Goal: Task Accomplishment & Management: Manage account settings

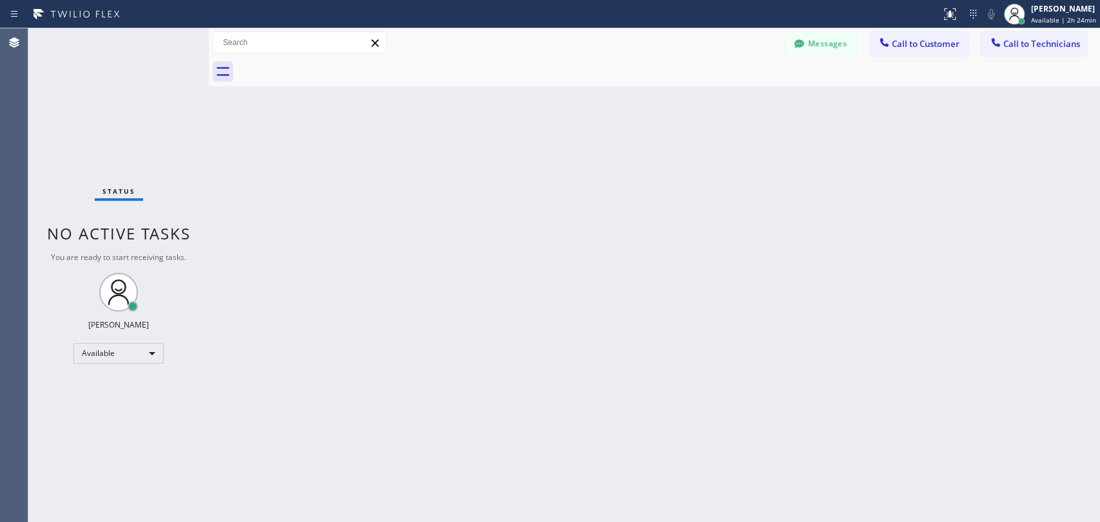
click at [571, 267] on div "Back to Dashboard Change Sender ID Customers Technicians AT [PERSON_NAME] [DATE…" at bounding box center [654, 275] width 891 height 494
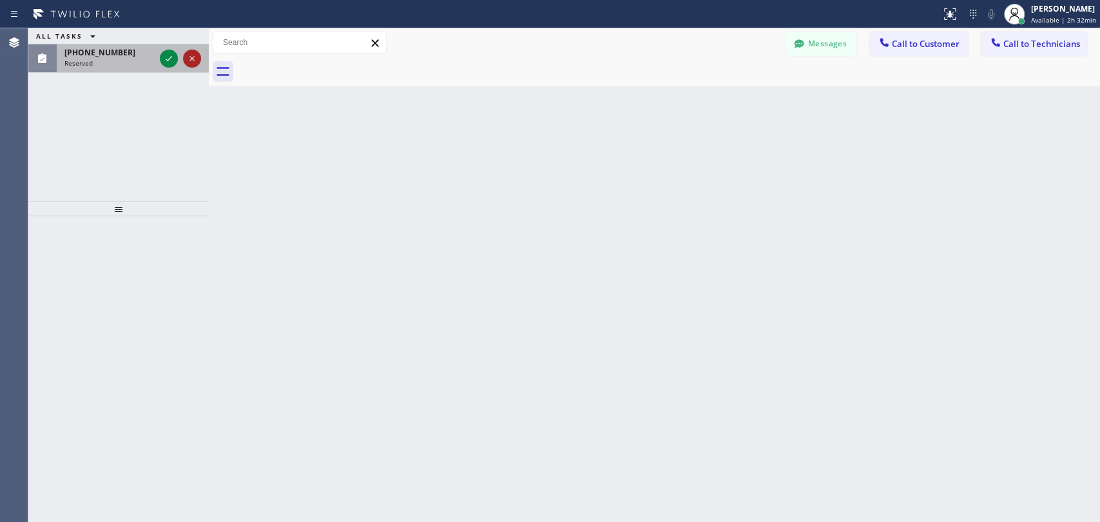
click at [196, 58] on icon at bounding box center [191, 58] width 15 height 15
click at [169, 58] on icon at bounding box center [168, 58] width 15 height 15
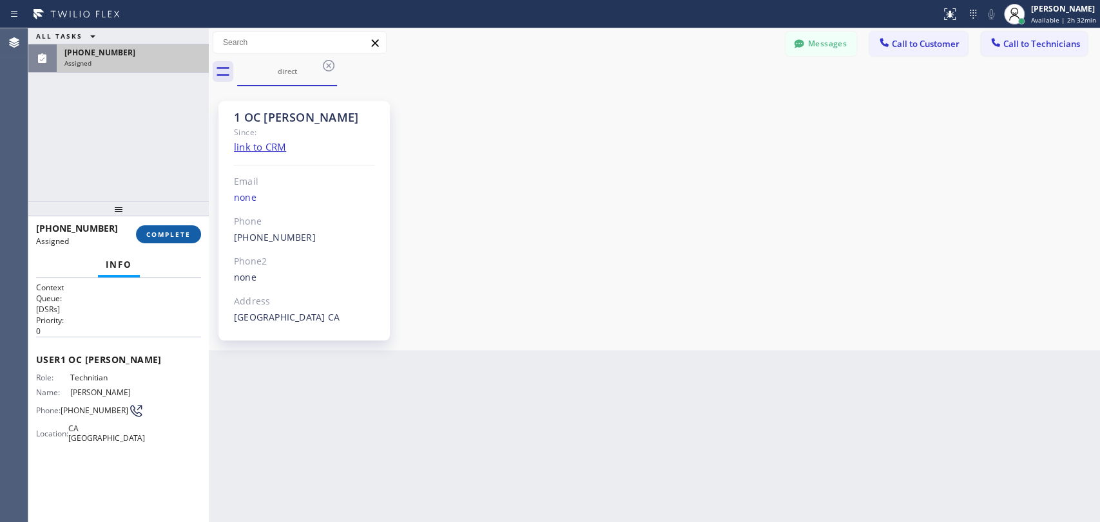
click at [184, 236] on span "COMPLETE" at bounding box center [168, 234] width 44 height 9
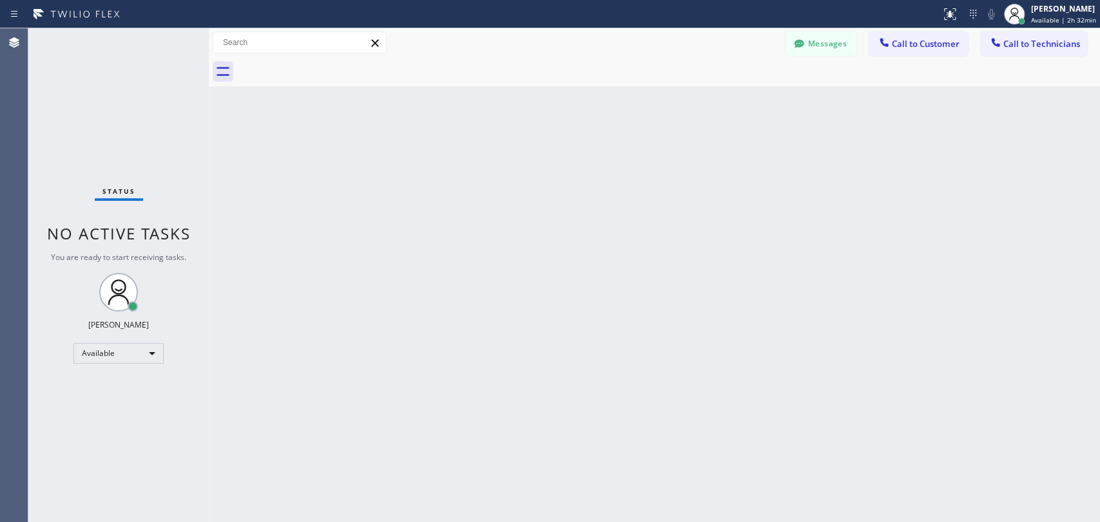
scroll to position [581, 0]
click at [115, 351] on div "Available" at bounding box center [118, 353] width 90 height 21
click at [119, 372] on li "Offline" at bounding box center [118, 370] width 88 height 15
click at [1034, 19] on span "Offline | 0s" at bounding box center [1049, 19] width 35 height 9
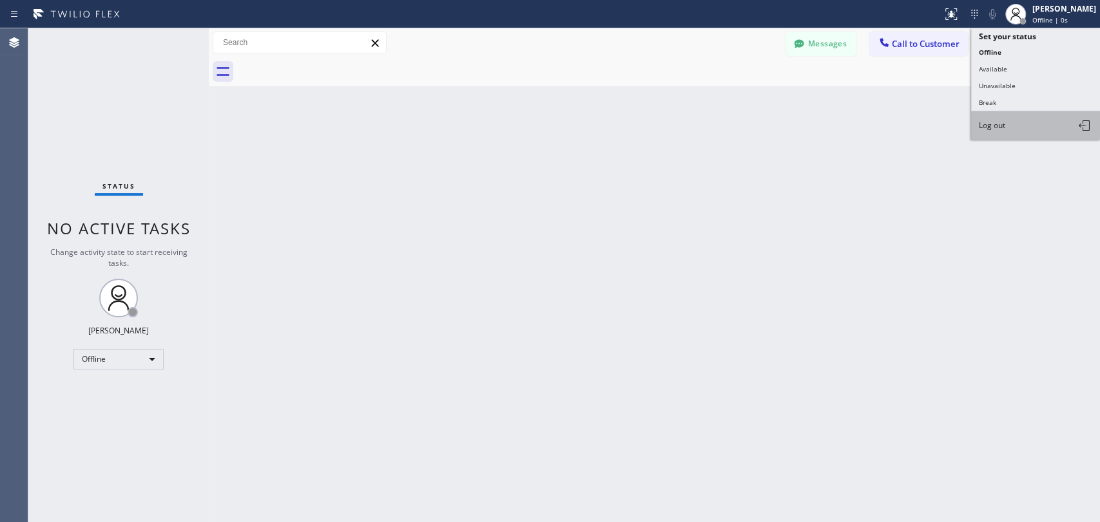
click at [1031, 115] on button "Log out" at bounding box center [1035, 125] width 129 height 28
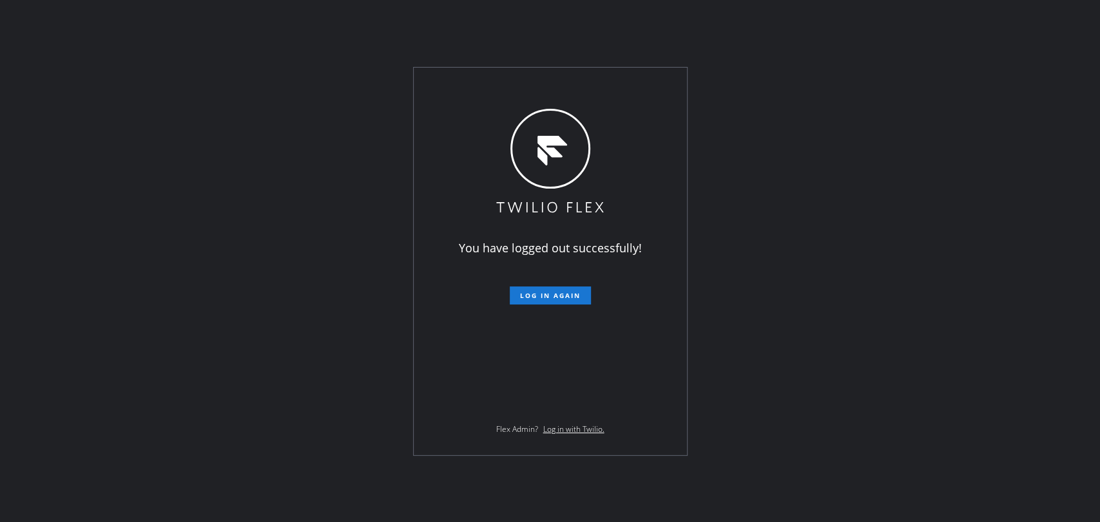
click at [917, 92] on div "You have logged out successfully! Log in again Flex Admin? Log in with Twilio." at bounding box center [550, 261] width 1100 height 522
